Goal: Task Accomplishment & Management: Manage account settings

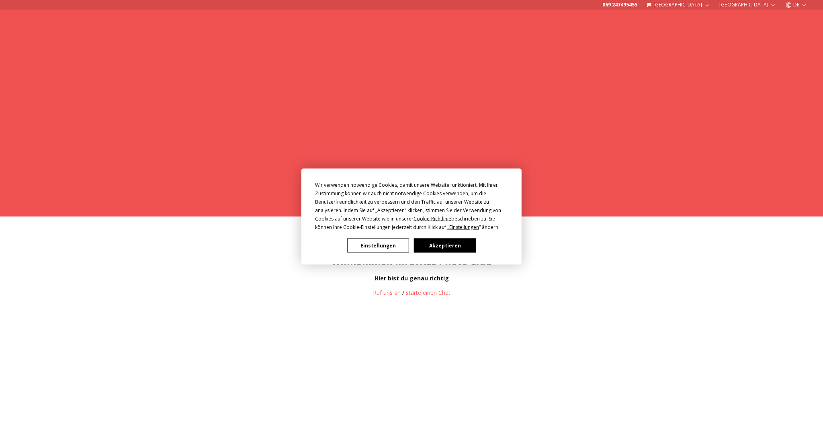
click at [444, 248] on button "Akzeptieren" at bounding box center [445, 246] width 62 height 14
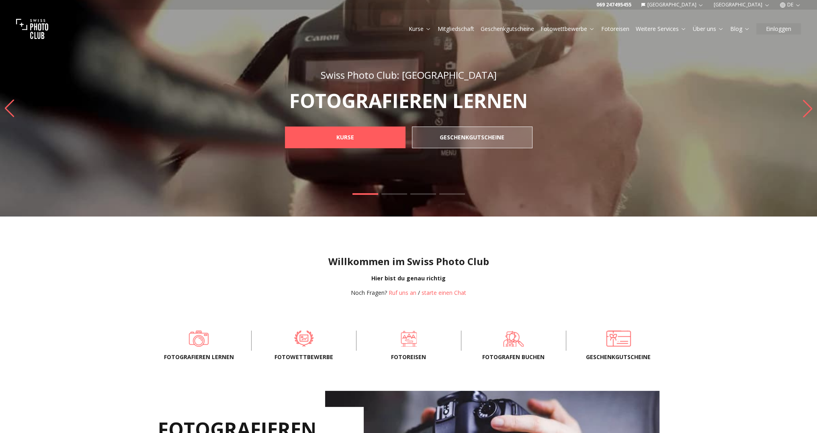
click at [704, 6] on icon "button" at bounding box center [701, 5] width 6 height 6
click at [719, 20] on link "[GEOGRAPHIC_DATA]" at bounding box center [723, 18] width 61 height 10
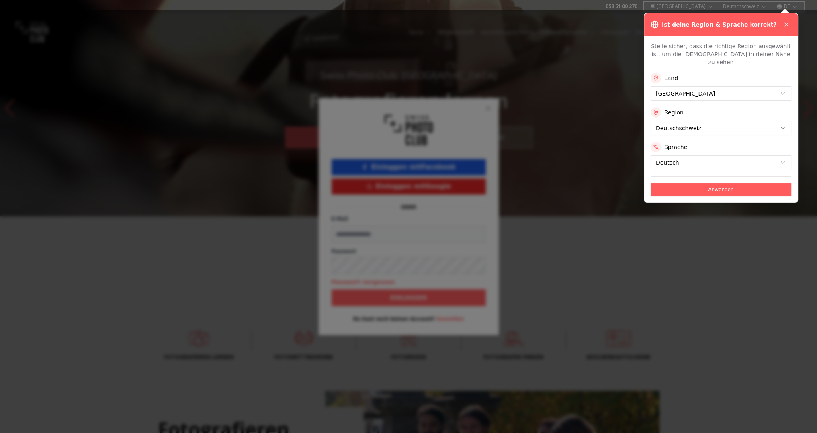
click at [705, 180] on div at bounding box center [408, 216] width 817 height 433
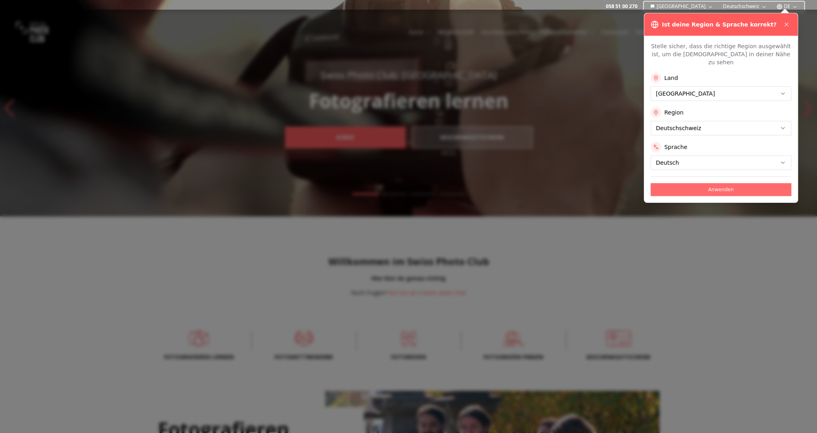
click at [691, 184] on button "Anwenden" at bounding box center [721, 189] width 141 height 13
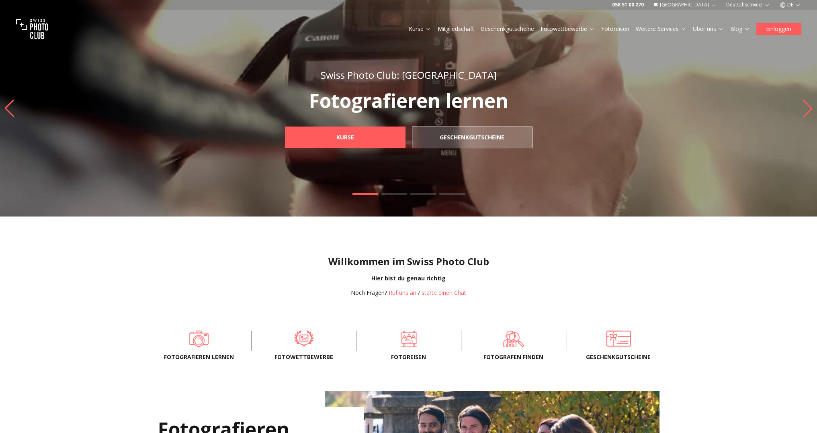
click at [776, 29] on button "Einloggen" at bounding box center [778, 28] width 45 height 11
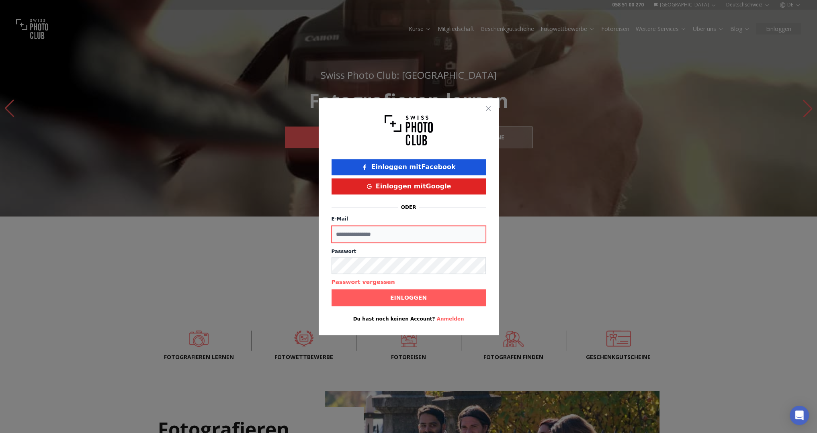
click at [379, 238] on input "E-Mail" at bounding box center [409, 234] width 154 height 17
type input "**********"
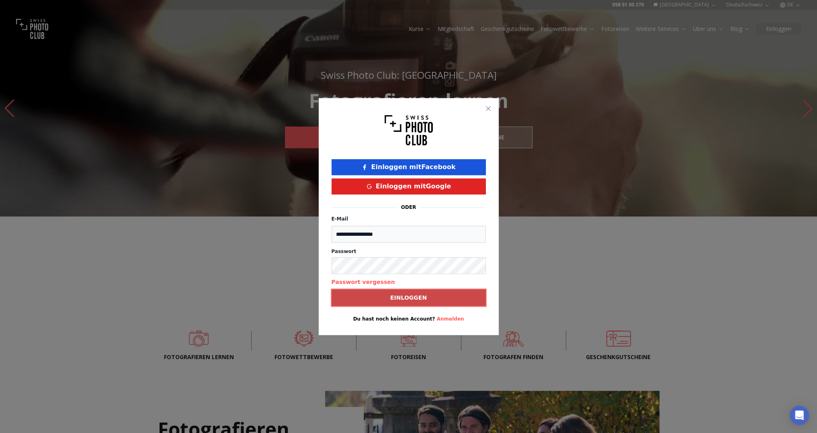
click at [390, 296] on span "Einloggen" at bounding box center [408, 298] width 49 height 14
